Goal: Transaction & Acquisition: Purchase product/service

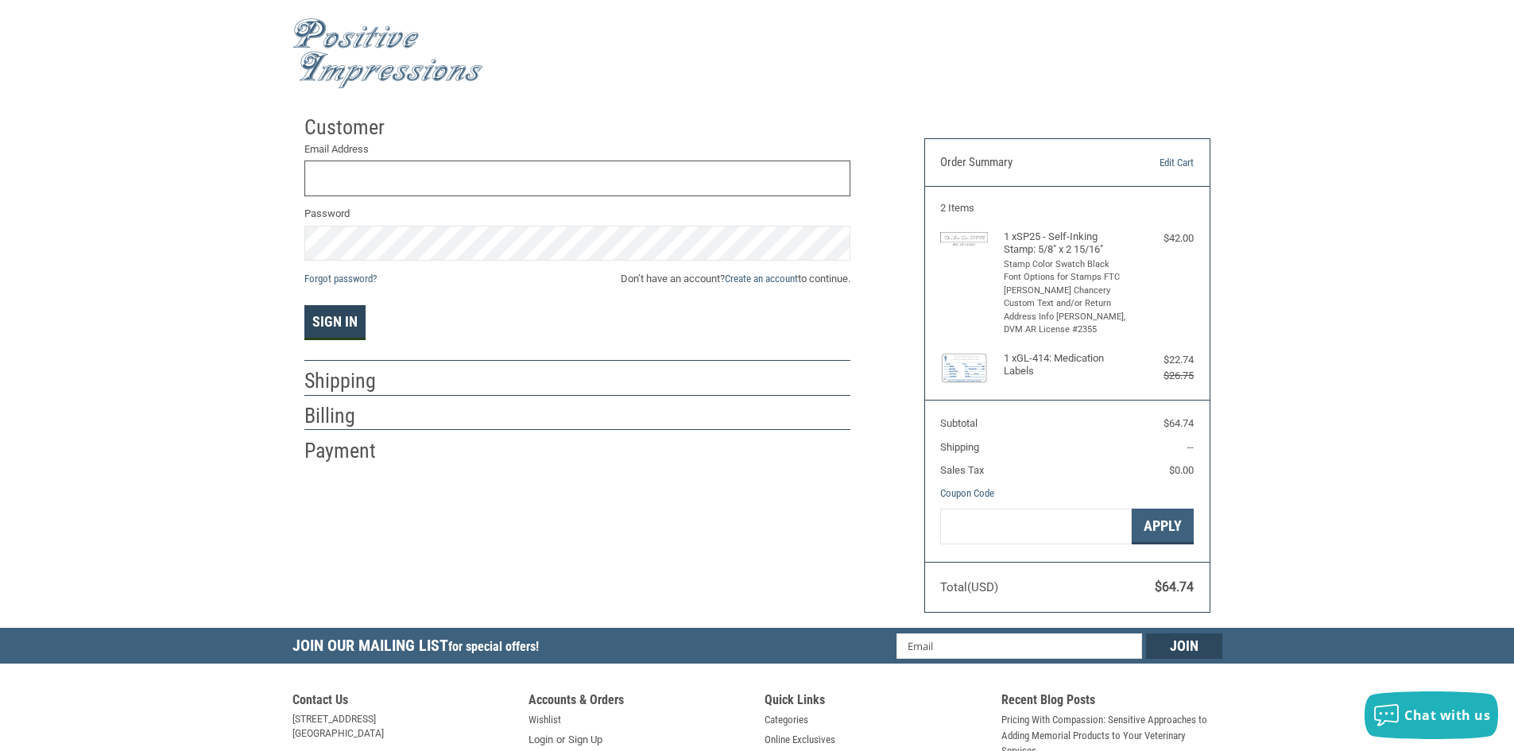
type input "[EMAIL_ADDRESS][DOMAIN_NAME]"
click at [316, 311] on button "Sign In" at bounding box center [334, 322] width 61 height 35
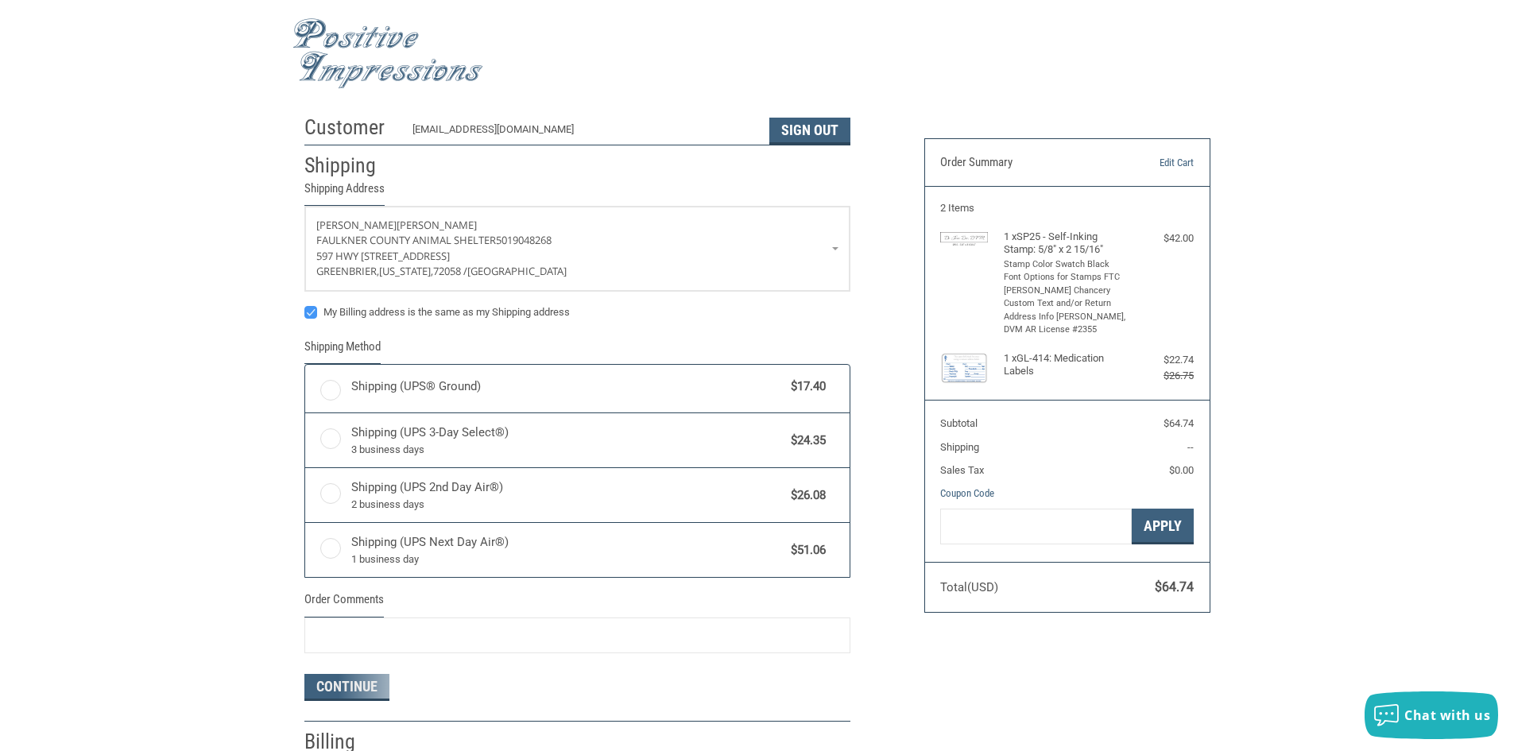
radio input "true"
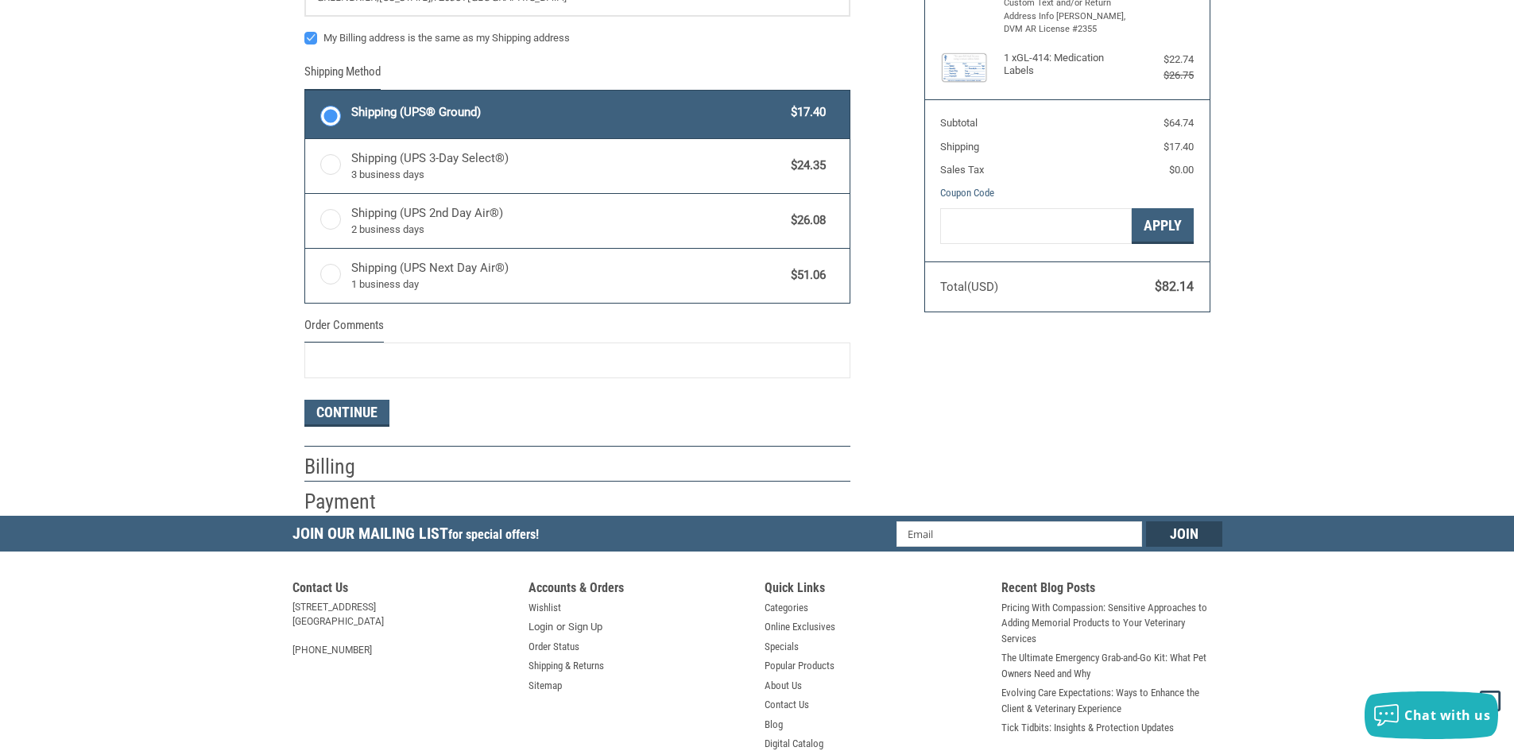
scroll to position [318, 0]
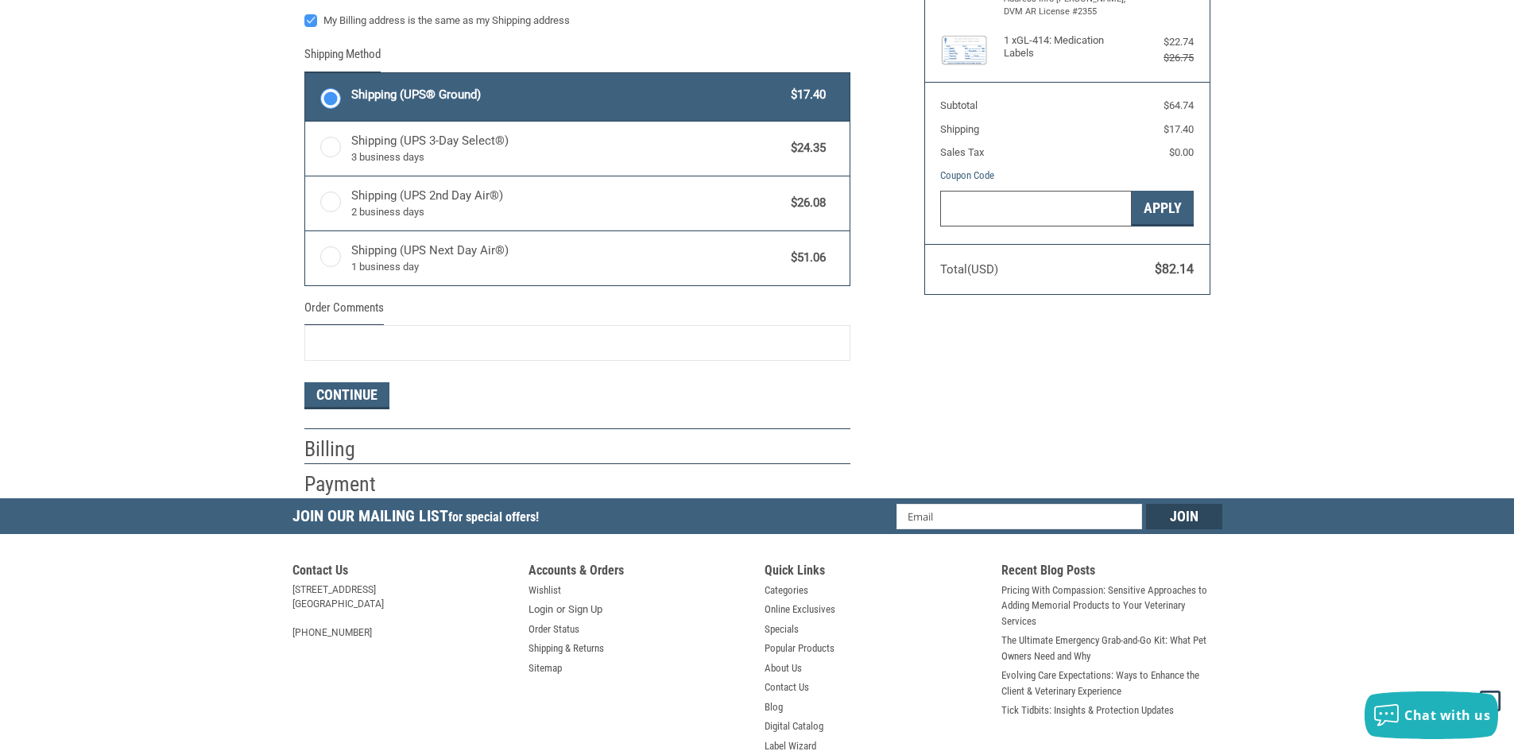
click at [1028, 206] on input "Gift Certificate or Coupon Code" at bounding box center [1036, 209] width 192 height 36
click at [1408, 228] on div "Customer [EMAIL_ADDRESS][DOMAIN_NAME] Sign Out Shipping Shipping Address [PERSO…" at bounding box center [757, 143] width 1514 height 709
click at [358, 393] on button "Continue" at bounding box center [346, 395] width 85 height 27
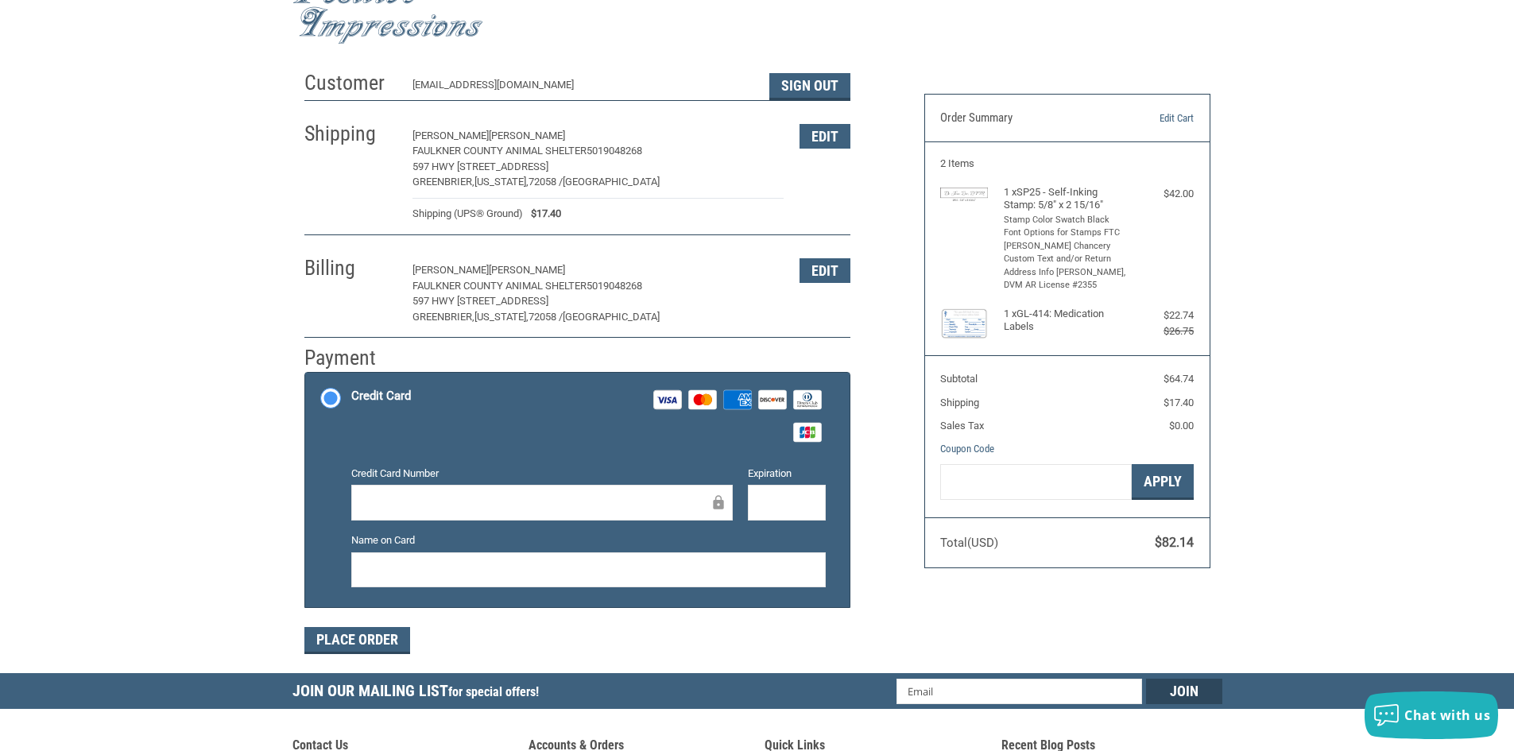
scroll to position [79, 0]
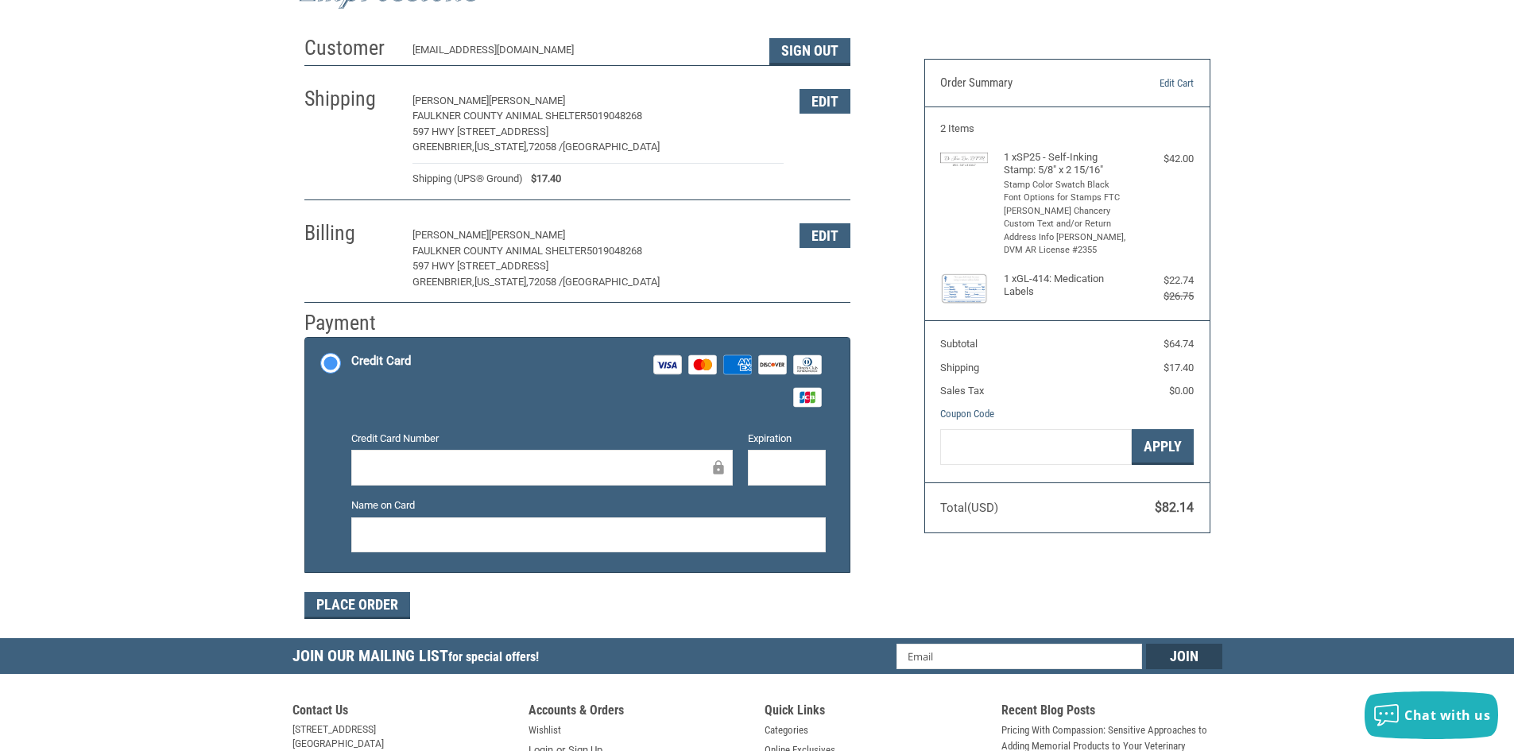
click at [219, 357] on div "Customer [EMAIL_ADDRESS][DOMAIN_NAME] Sign Out Shipping [PERSON_NAME] FAULKNER …" at bounding box center [757, 333] width 1514 height 610
click at [200, 507] on div "Customer [EMAIL_ADDRESS][DOMAIN_NAME] Sign Out Shipping [PERSON_NAME] FAULKNER …" at bounding box center [757, 333] width 1514 height 610
click at [362, 610] on button "Place Order" at bounding box center [357, 605] width 106 height 27
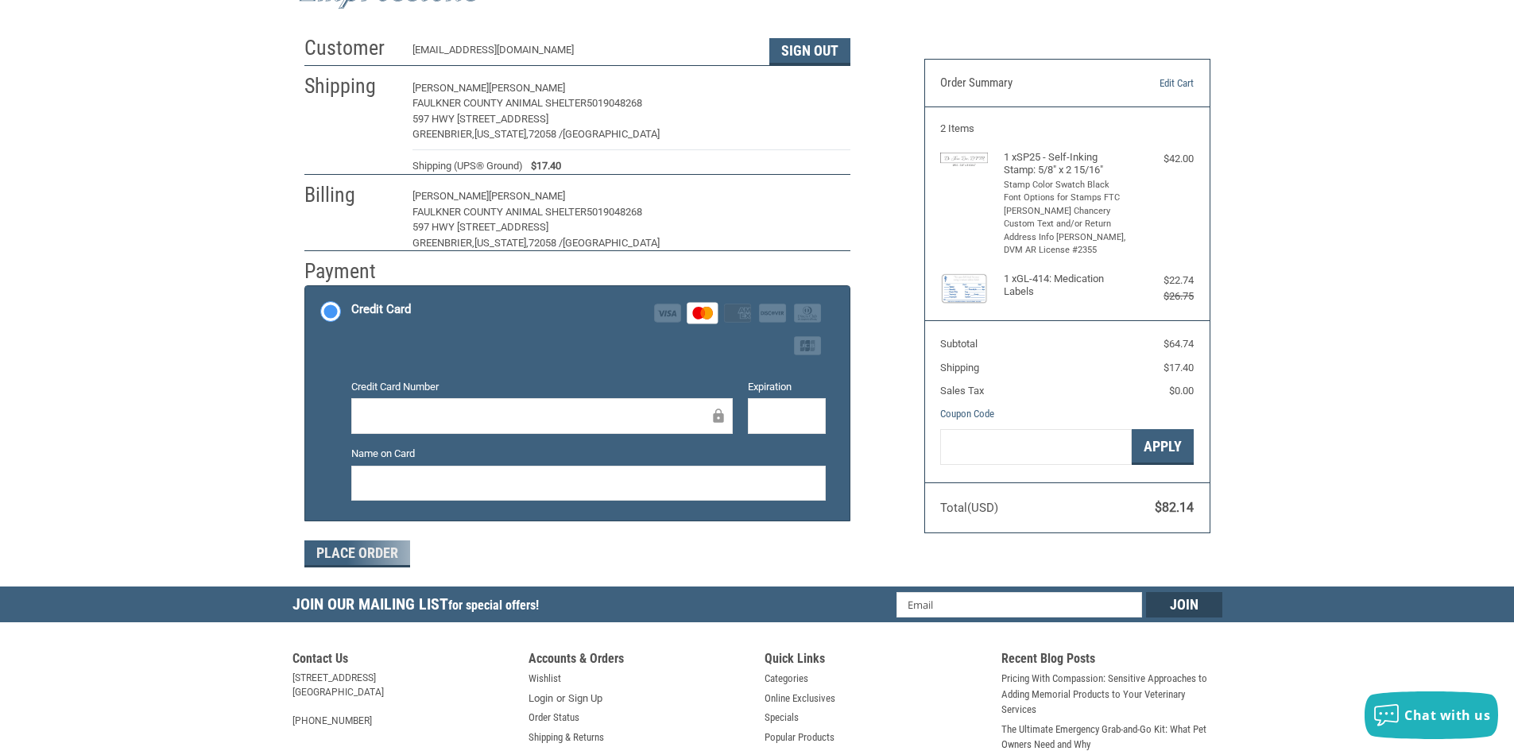
scroll to position [0, 0]
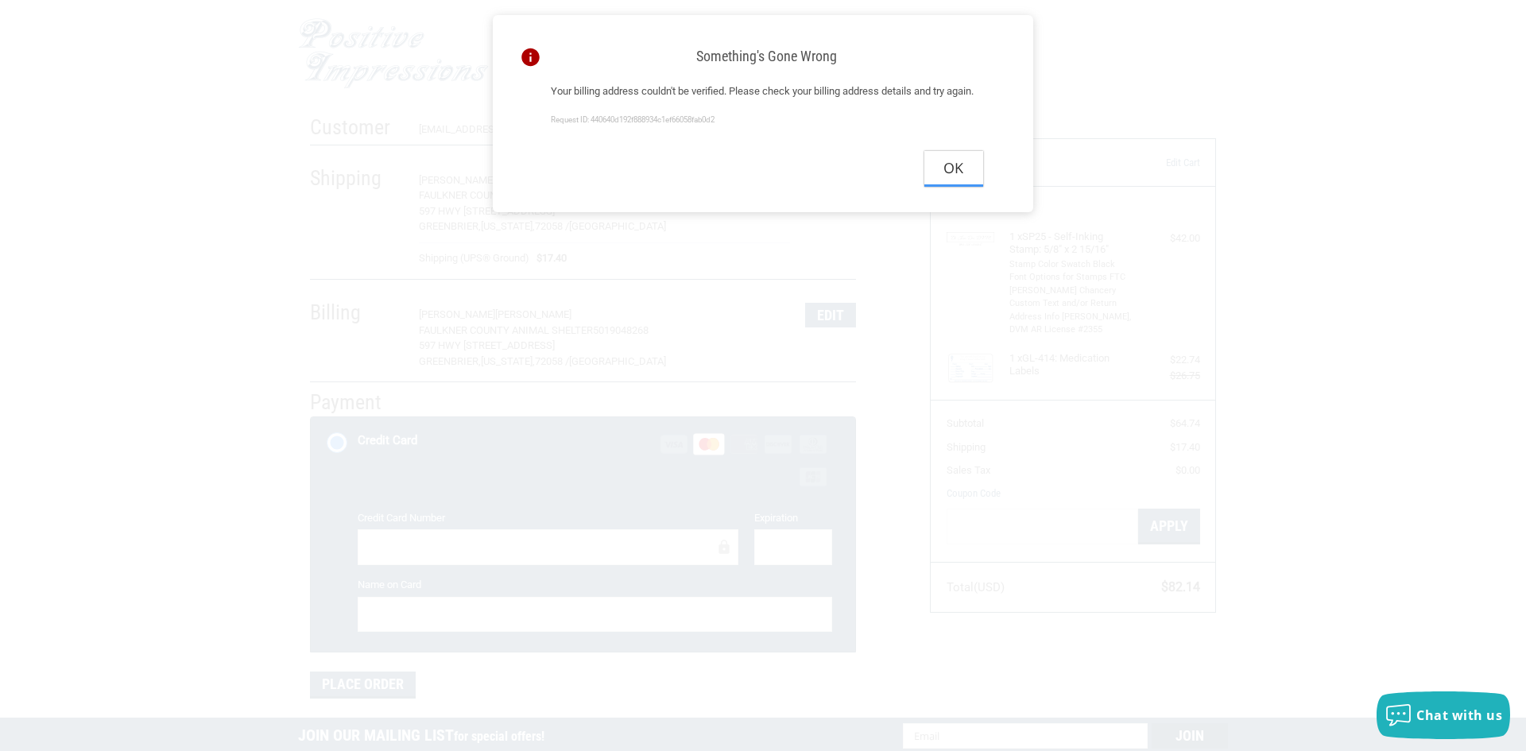
click at [957, 187] on button "Ok" at bounding box center [953, 169] width 59 height 36
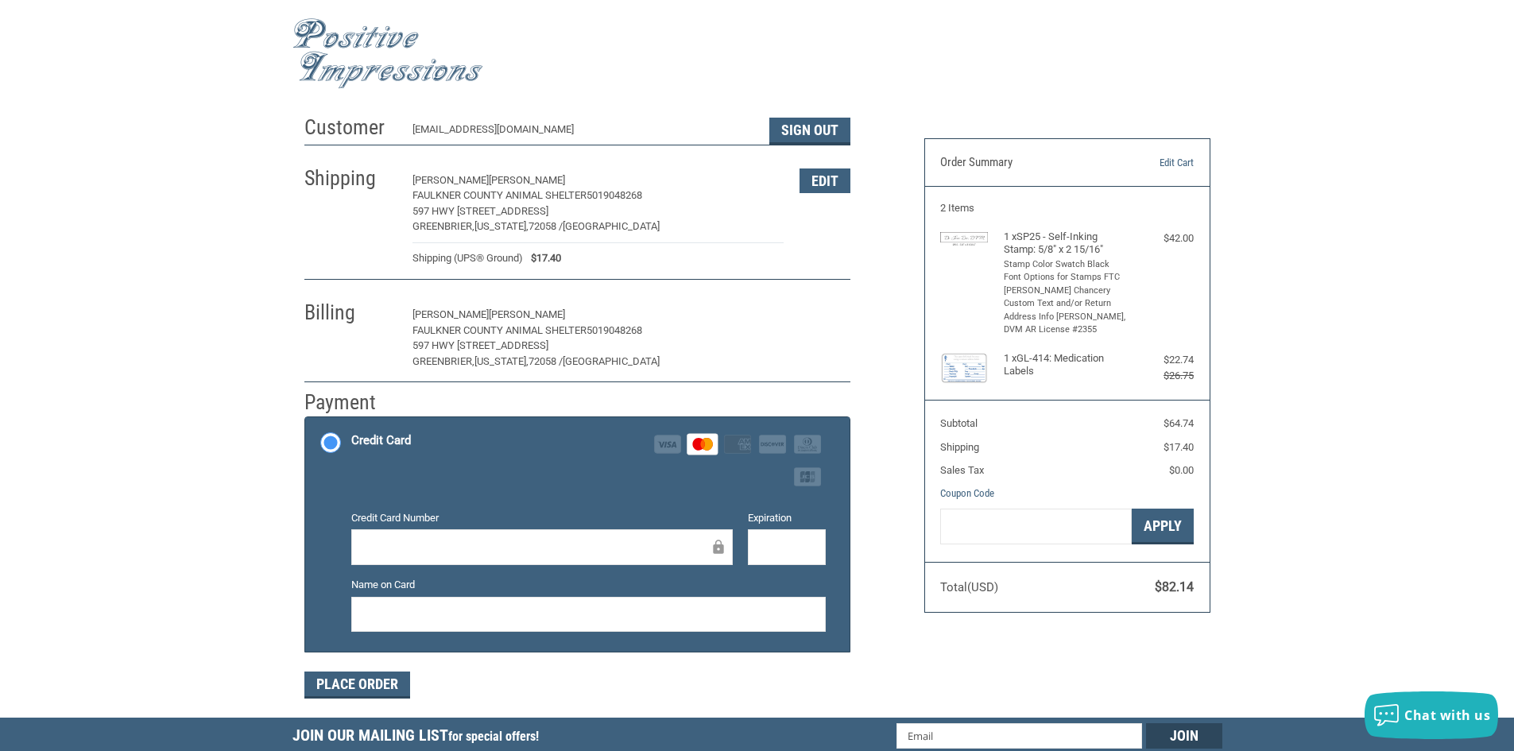
click at [810, 321] on button "Edit" at bounding box center [825, 315] width 51 height 25
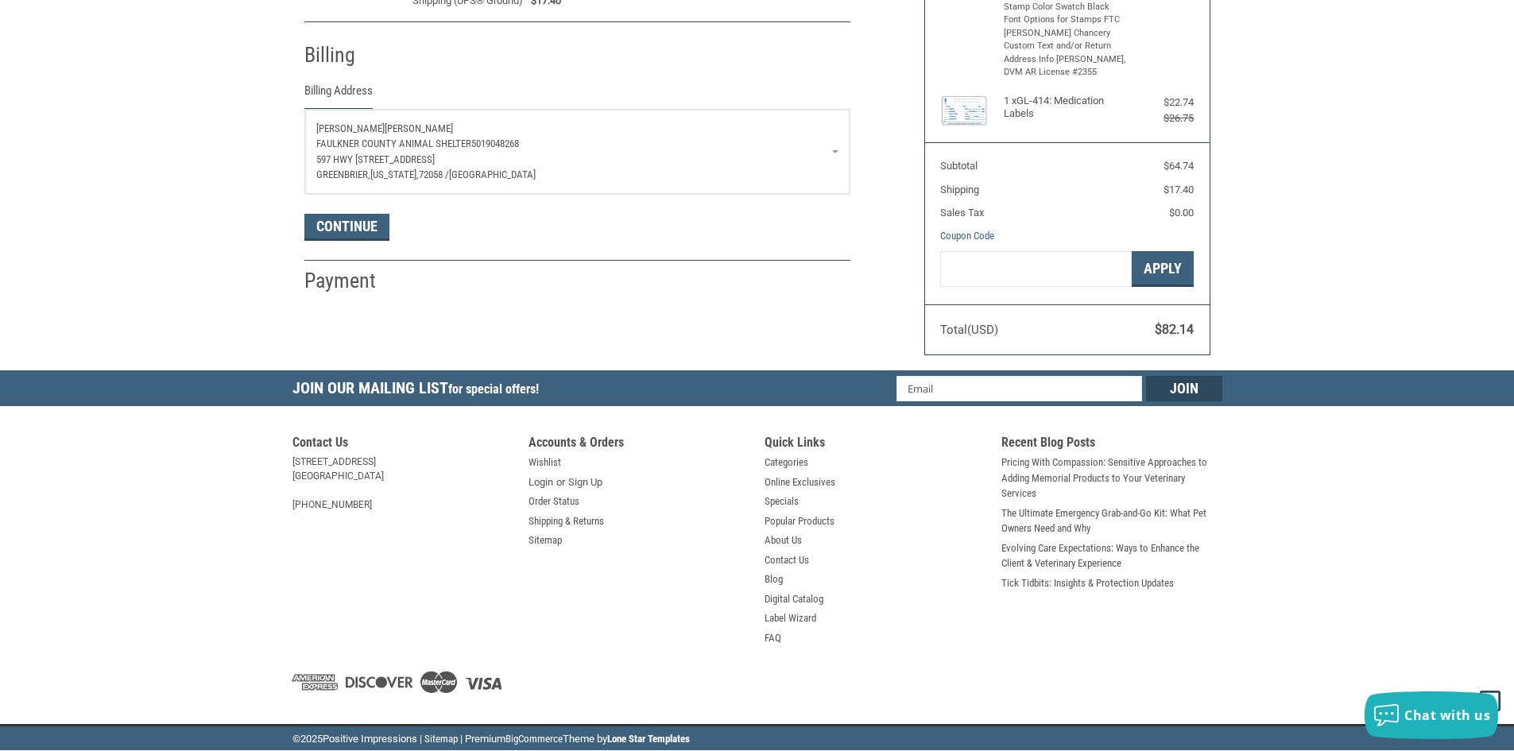
scroll to position [178, 0]
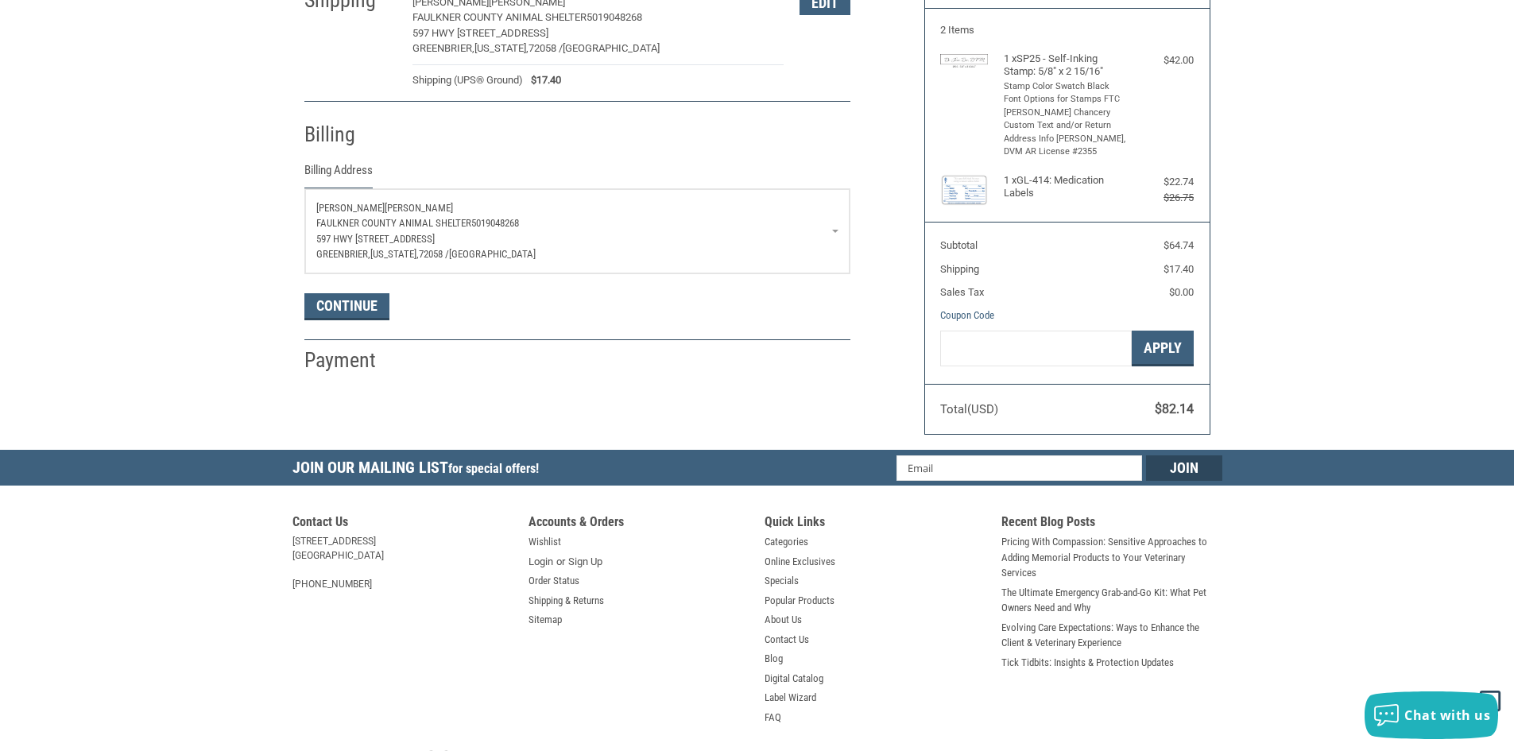
click at [386, 202] on p "[PERSON_NAME]" at bounding box center [577, 208] width 522 height 16
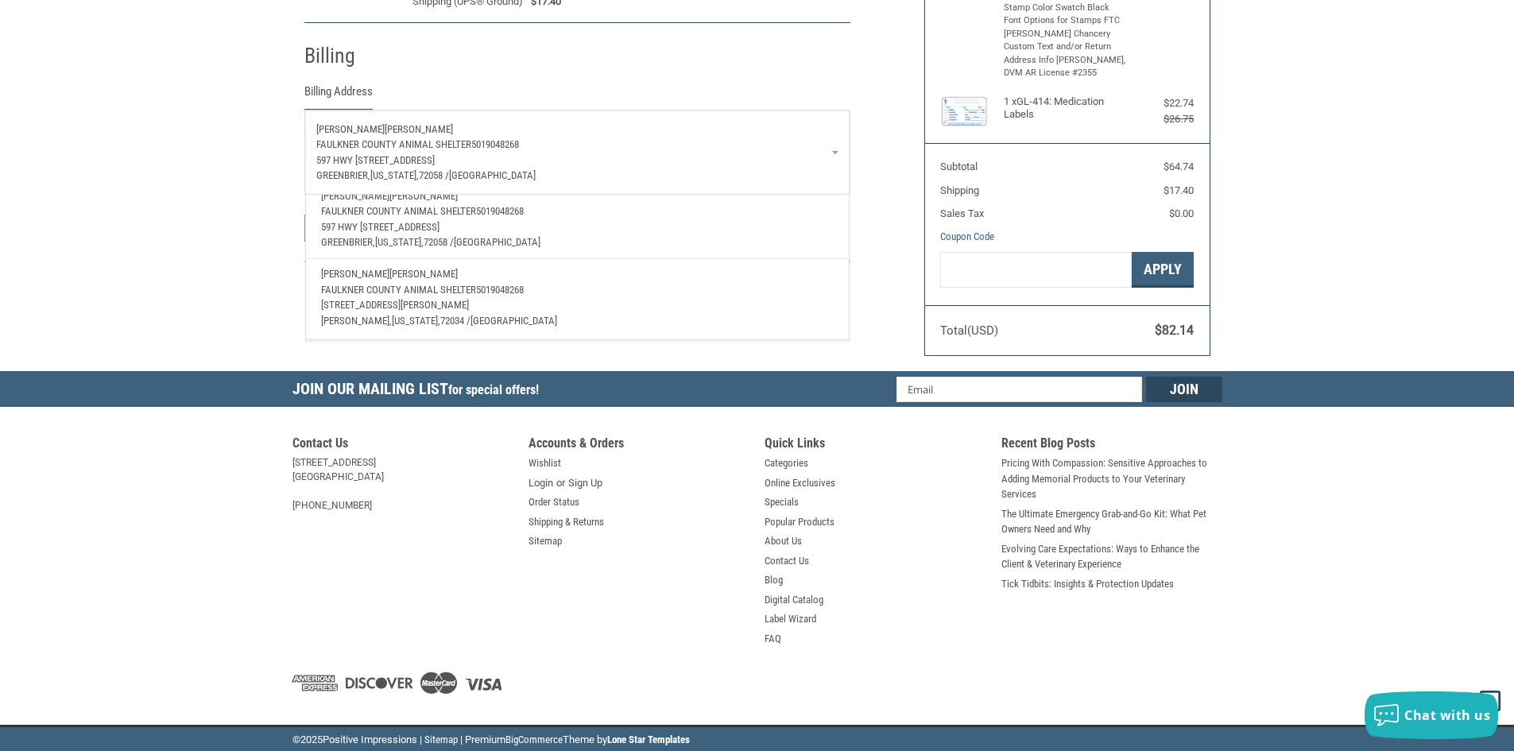
scroll to position [258, 0]
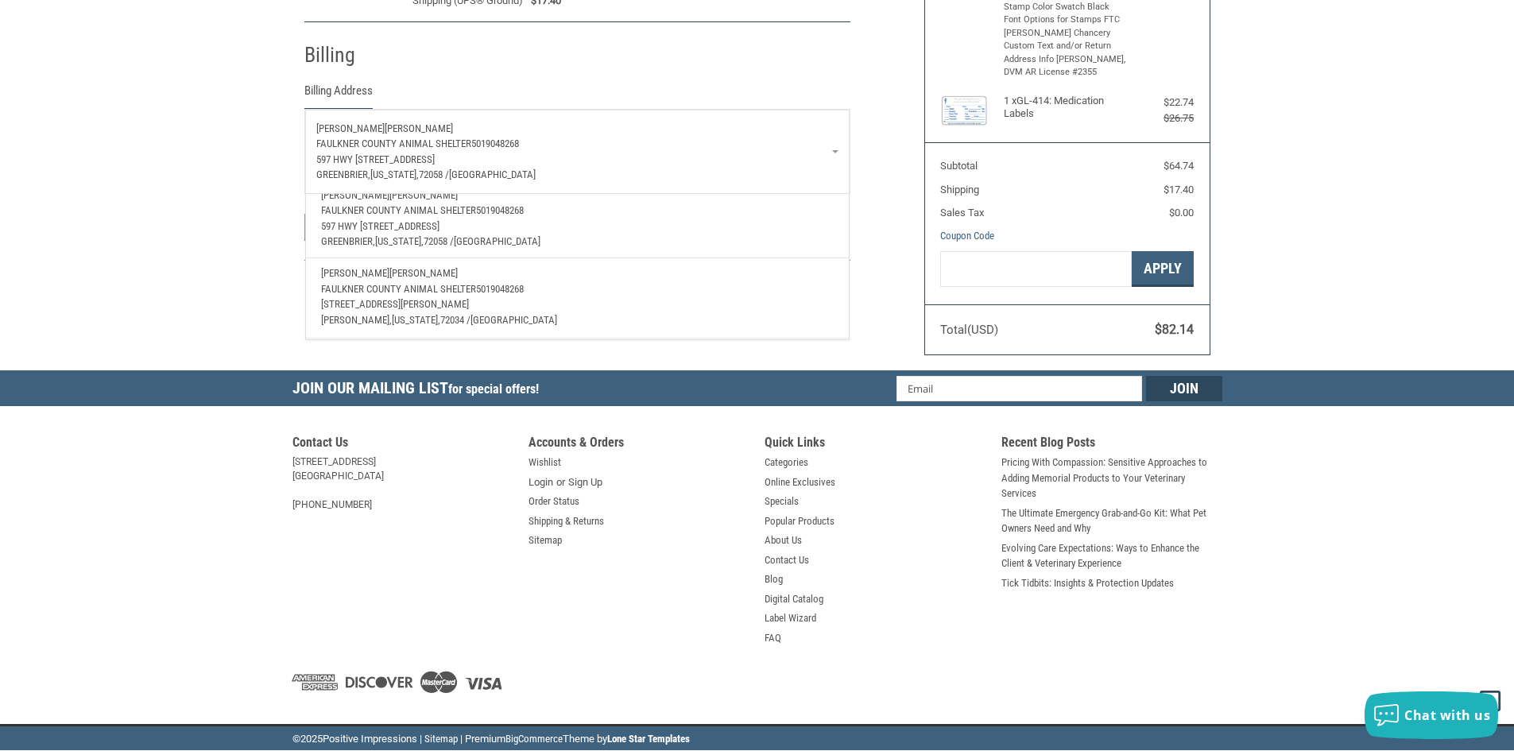
click at [490, 285] on p "FAULKNER COUNTY ANIMAL SHELTER 5019048268" at bounding box center [577, 289] width 512 height 16
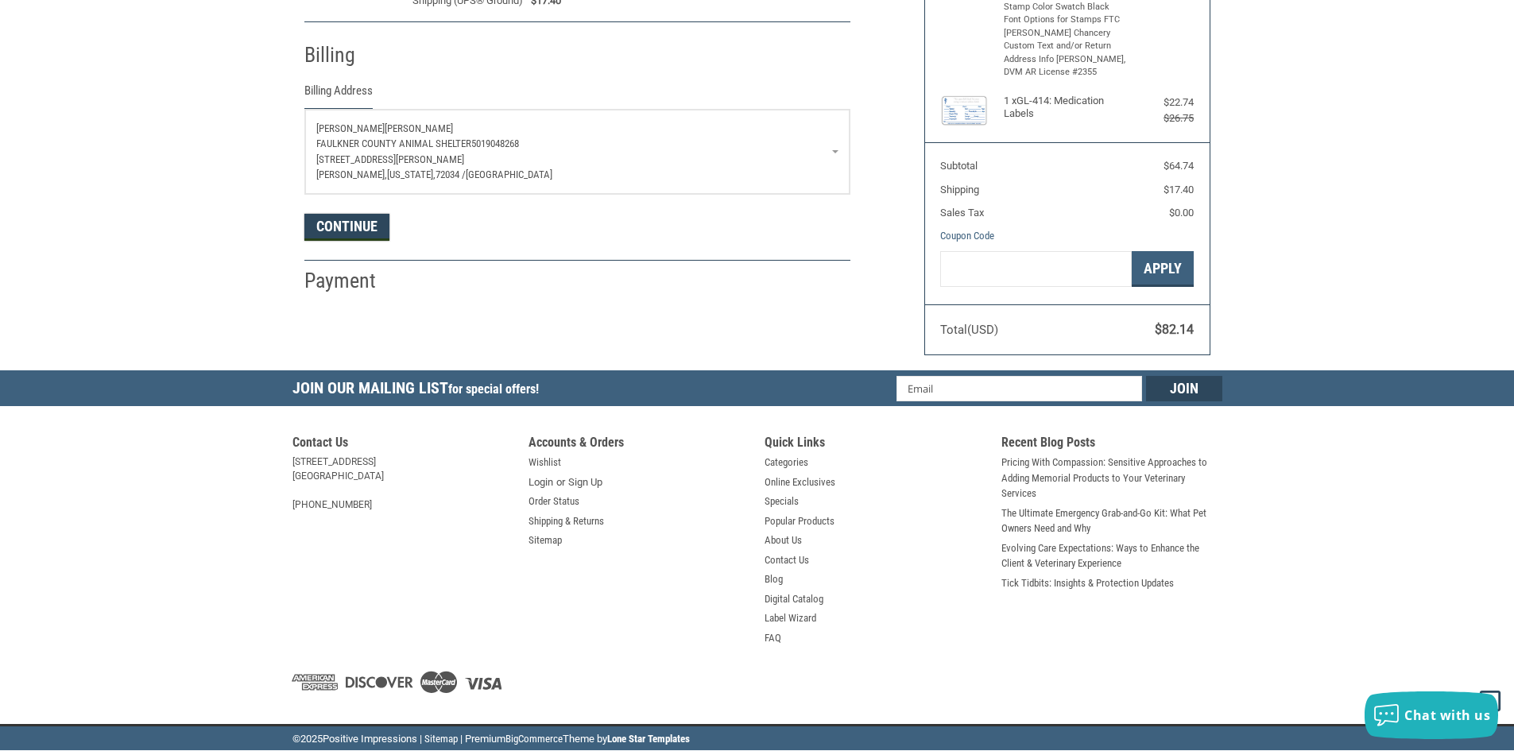
click at [354, 229] on button "Continue" at bounding box center [346, 227] width 85 height 27
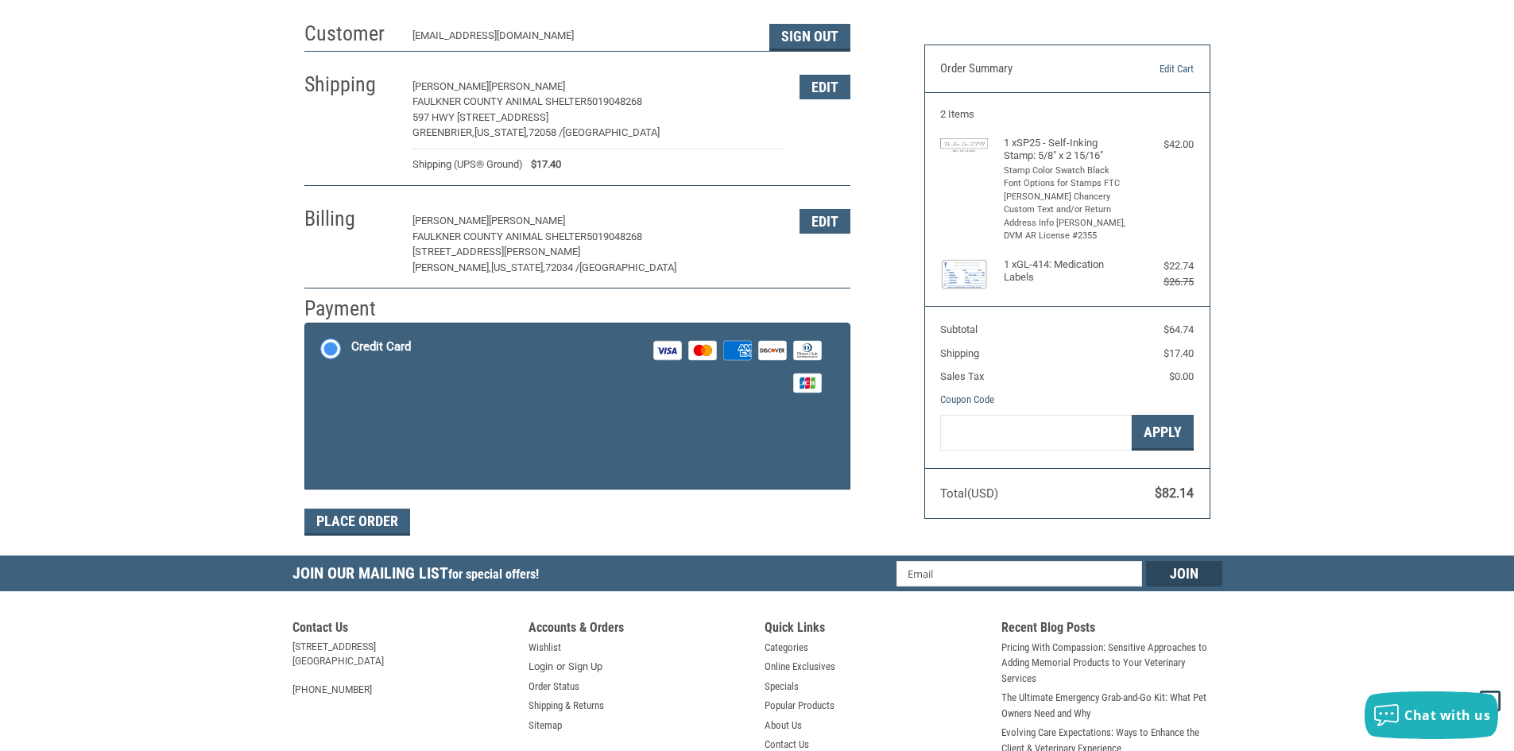
scroll to position [74, 0]
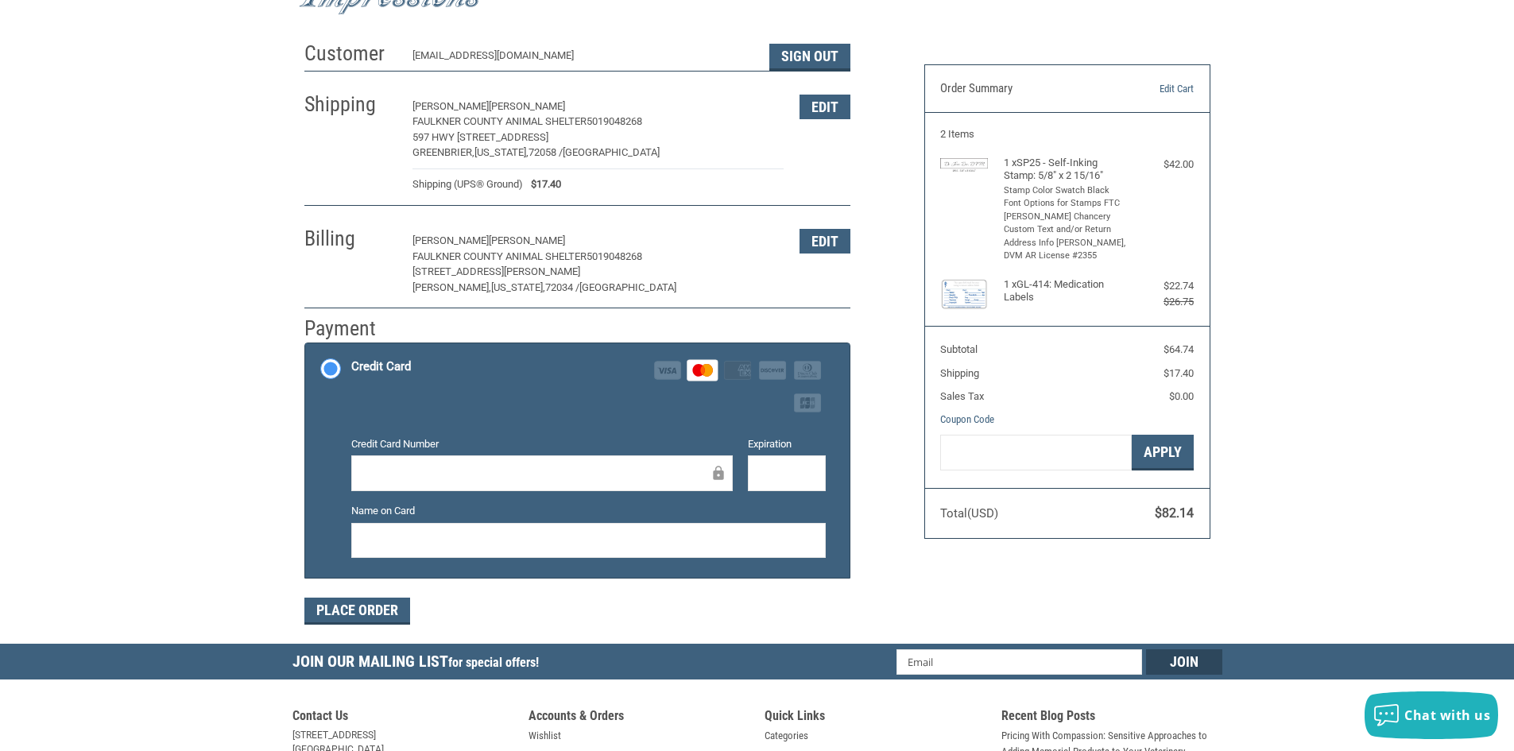
click at [552, 549] on iframe at bounding box center [588, 540] width 452 height 18
click at [387, 609] on button "Place Order" at bounding box center [357, 611] width 106 height 27
